Goal: Task Accomplishment & Management: Use online tool/utility

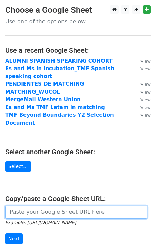
click at [43, 205] on input "url" at bounding box center [76, 211] width 142 height 13
paste input "https://docs.google.com/spreadsheets/d/1msgfWY2_jOYV-iimdIKNe2gzoPNxeUxyDfpuZjE…"
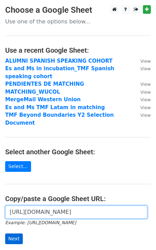
type input "https://docs.google.com/spreadsheets/d/1msgfWY2_jOYV-iimdIKNe2gzoPNxeUxyDfpuZjE…"
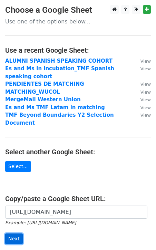
click at [11, 234] on input "Next" at bounding box center [14, 238] width 18 height 11
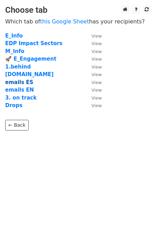
click at [20, 81] on strong "emails ES" at bounding box center [19, 82] width 28 height 6
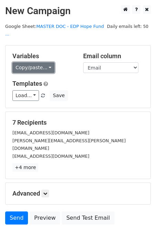
click at [32, 62] on link "Copy/paste..." at bounding box center [33, 67] width 42 height 11
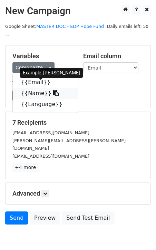
click at [51, 88] on link "{{Name}}" at bounding box center [45, 93] width 65 height 11
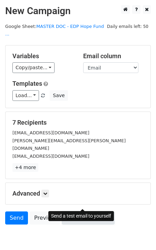
click at [82, 211] on link "Send Test Email" at bounding box center [88, 217] width 52 height 13
click at [66, 211] on link "Send Test Email" at bounding box center [88, 217] width 52 height 13
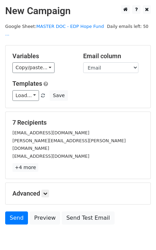
scroll to position [18, 0]
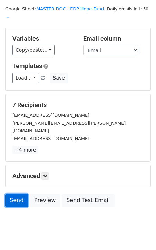
click at [17, 194] on link "Send" at bounding box center [16, 200] width 23 height 13
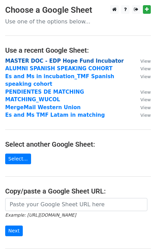
click at [32, 61] on strong "MASTER DOC - EDP Hope Fund Incubator" at bounding box center [64, 61] width 118 height 6
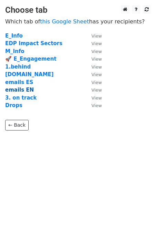
click at [23, 90] on strong "emails EN" at bounding box center [19, 90] width 29 height 6
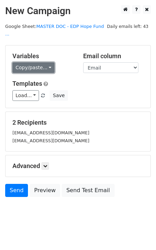
click at [36, 62] on link "Copy/paste..." at bounding box center [33, 67] width 42 height 11
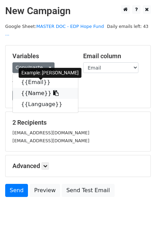
click at [53, 90] on icon at bounding box center [56, 93] width 6 height 6
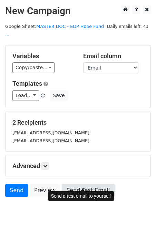
click at [77, 184] on link "Send Test Email" at bounding box center [88, 190] width 52 height 13
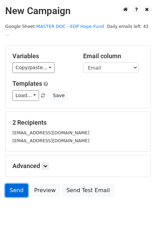
click at [14, 184] on link "Send" at bounding box center [16, 190] width 23 height 13
